Goal: Book appointment/travel/reservation

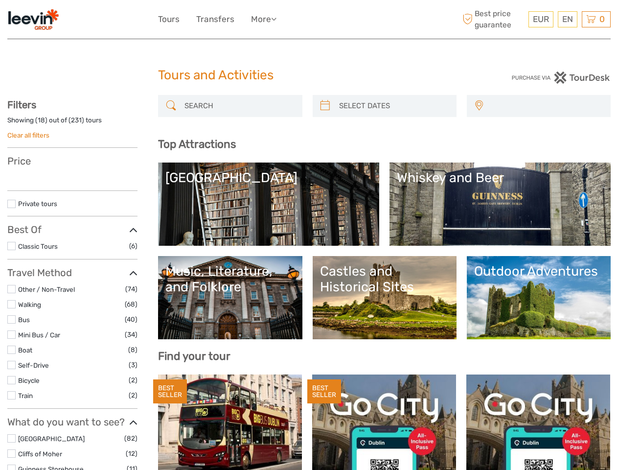
select select
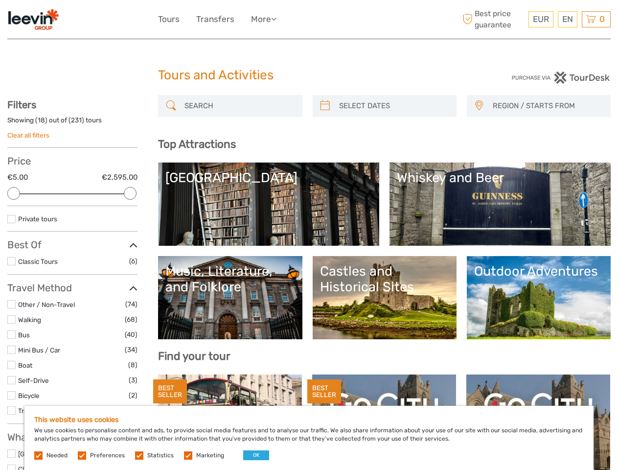
click at [309, 20] on div "EUR EUR $ £ EN English Español Deutsch Tours Transfers More Travel Articles Bac…" at bounding box center [309, 19] width 302 height 24
click at [264, 19] on link "More" at bounding box center [263, 19] width 25 height 14
click at [276, 19] on icon at bounding box center [273, 19] width 5 height 8
click at [540, 19] on span "EUR" at bounding box center [541, 19] width 16 height 10
click at [567, 19] on div "EN English Español Deutsch" at bounding box center [568, 19] width 20 height 16
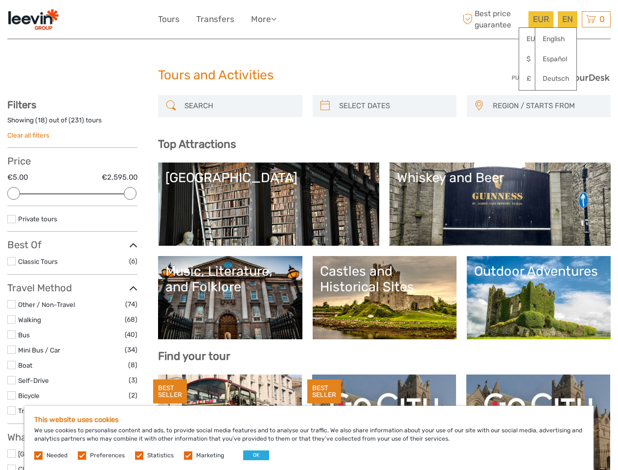
click at [596, 19] on div "0 Items Total €0.00 Checkout The shopping cart is empty." at bounding box center [596, 19] width 29 height 16
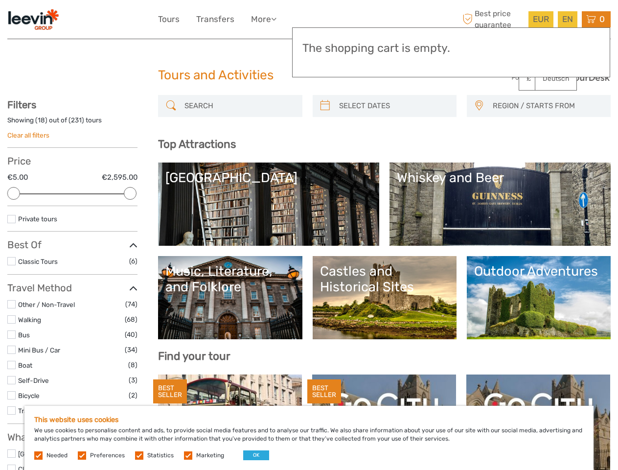
click at [14, 193] on div at bounding box center [13, 193] width 13 height 13
